Goal: Navigation & Orientation: Find specific page/section

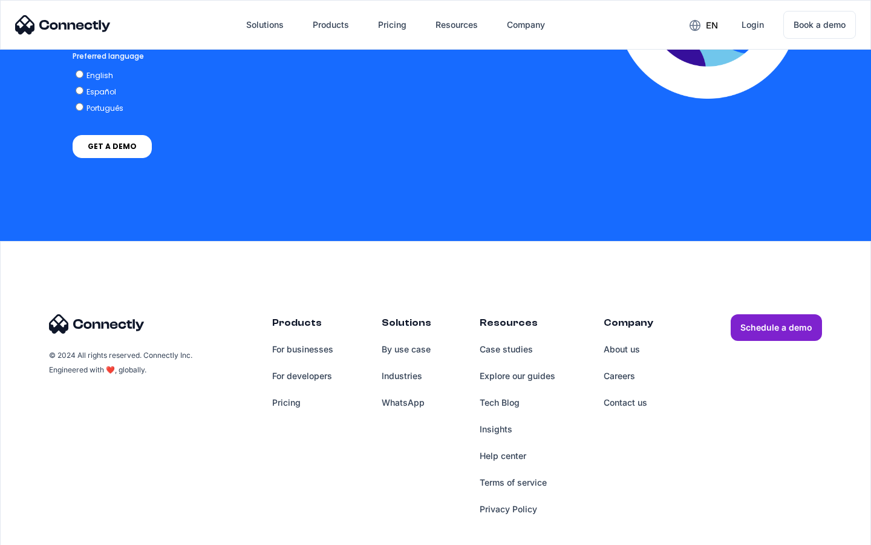
scroll to position [2462, 0]
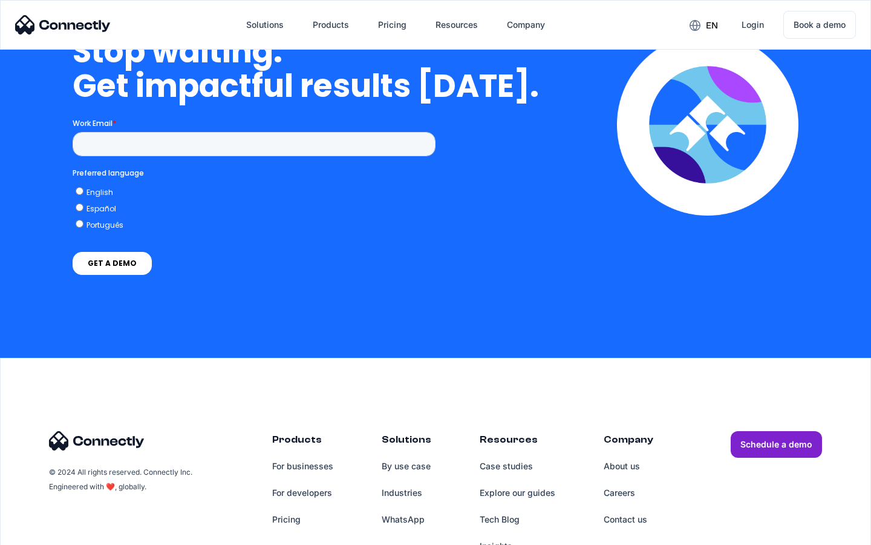
scroll to position [4977, 0]
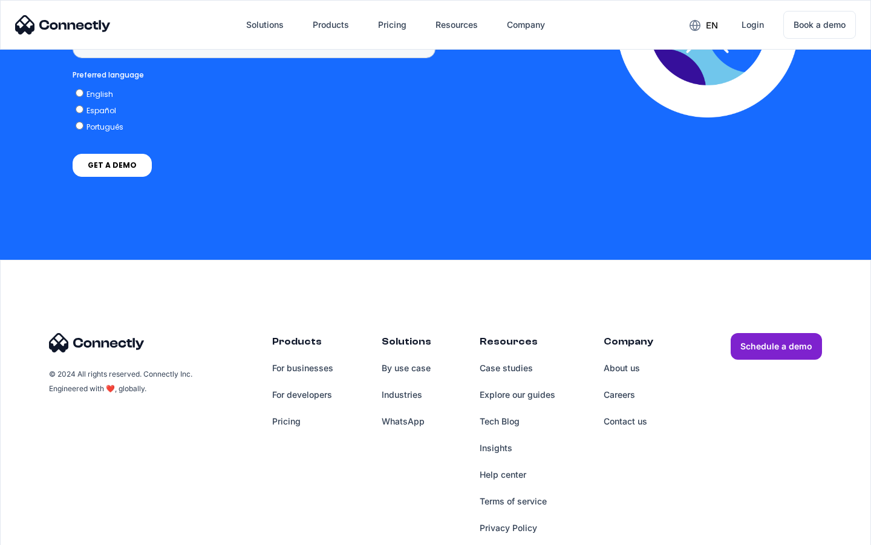
scroll to position [906, 0]
